Goal: Information Seeking & Learning: Learn about a topic

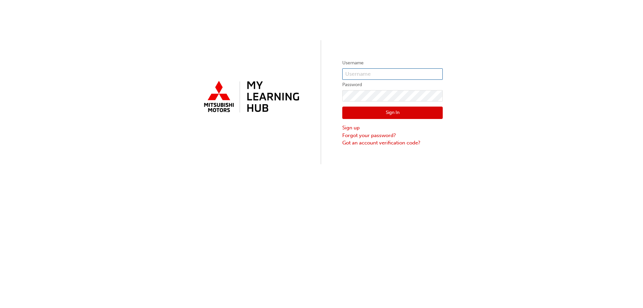
type input "0005963753"
click at [379, 111] on button "Sign In" at bounding box center [392, 112] width 100 height 13
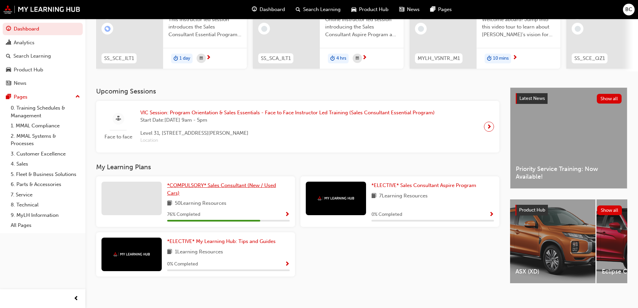
scroll to position [92, 0]
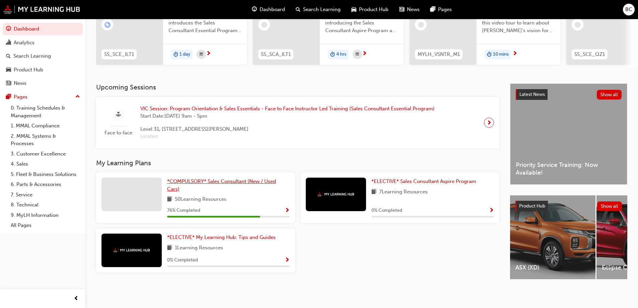
click at [197, 179] on span "*COMPULSORY* Sales Consultant (New / Used Cars)" at bounding box center [221, 185] width 109 height 14
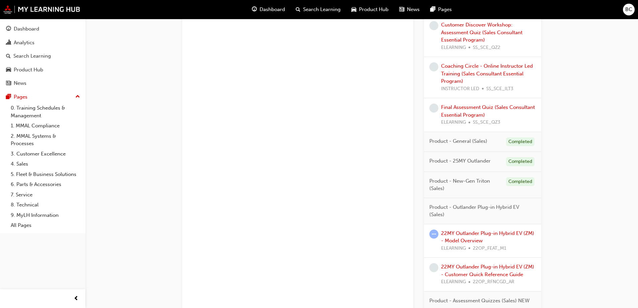
scroll to position [569, 0]
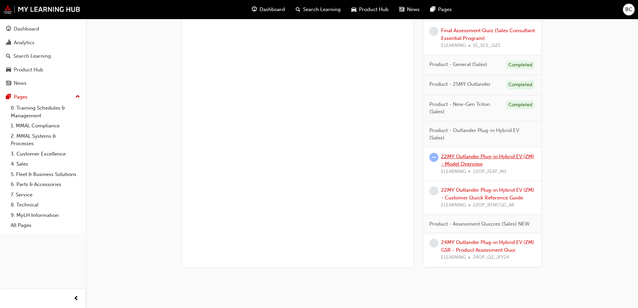
click at [474, 158] on link "22MY Outlander Plug-in Hybrid EV (ZM) - Model Overview" at bounding box center [487, 160] width 93 height 14
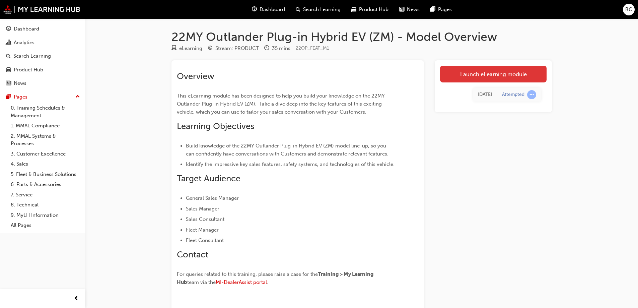
click at [466, 70] on link "Launch eLearning module" at bounding box center [493, 74] width 106 height 17
